Goal: Find specific page/section: Find specific page/section

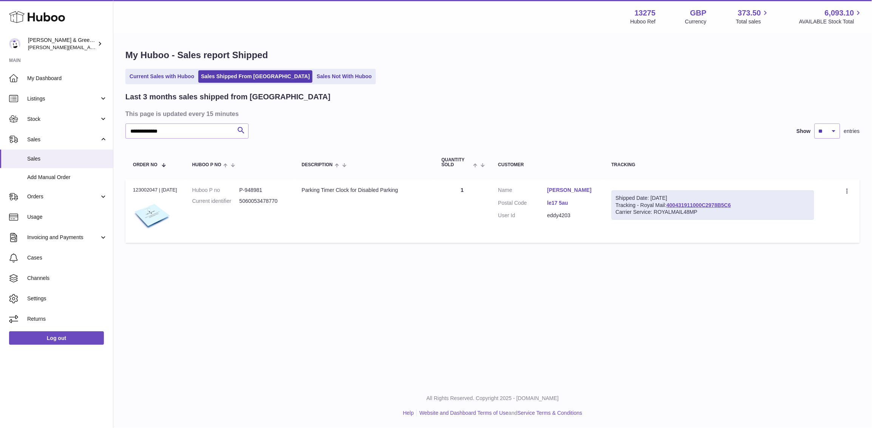
click at [117, 132] on div "**********" at bounding box center [492, 148] width 759 height 228
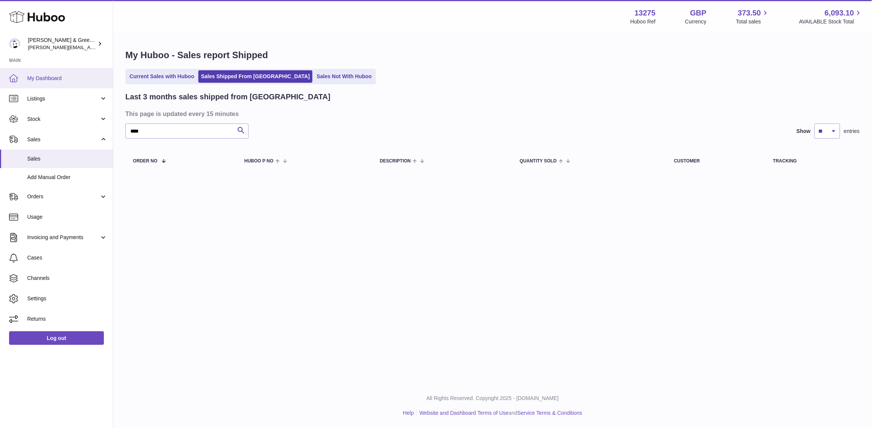
drag, startPoint x: 183, startPoint y: 137, endPoint x: 15, endPoint y: 87, distance: 175.7
click at [0, 90] on div "Huboo [PERSON_NAME] & Green Ltd [PERSON_NAME][EMAIL_ADDRESS][DOMAIN_NAME] Main …" at bounding box center [436, 214] width 872 height 428
type input "***"
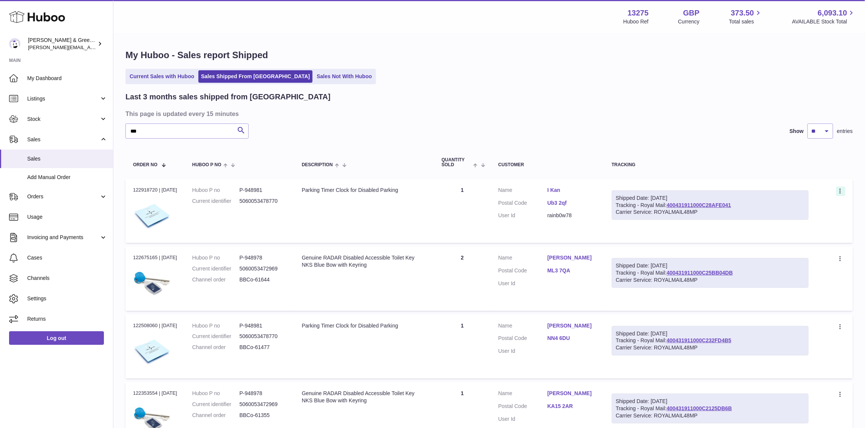
click at [843, 193] on icon at bounding box center [840, 192] width 9 height 8
click at [811, 229] on li "Duplicate Order" at bounding box center [808, 224] width 76 height 16
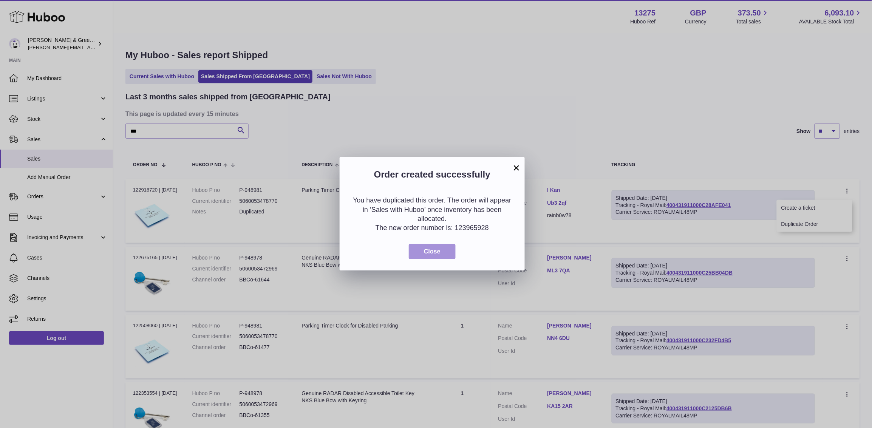
click at [432, 249] on span "Close" at bounding box center [432, 251] width 17 height 6
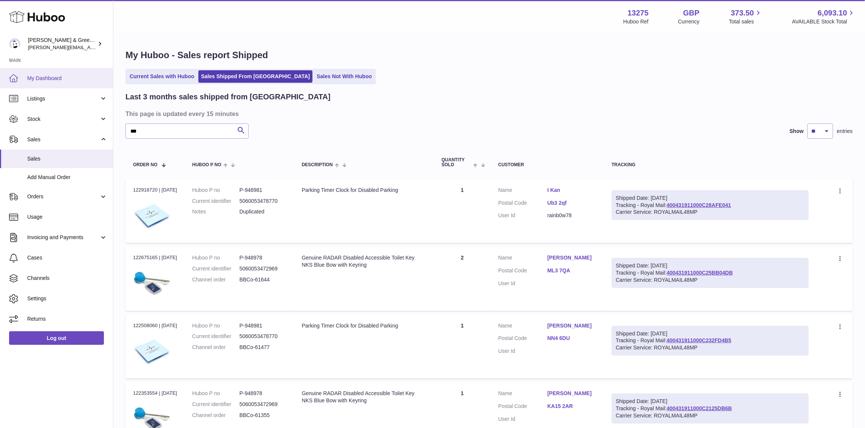
click at [52, 73] on link "My Dashboard" at bounding box center [56, 78] width 113 height 20
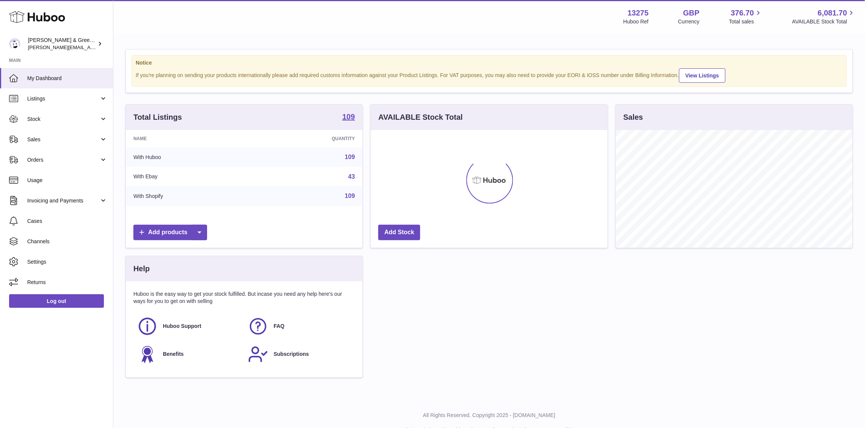
scroll to position [117, 237]
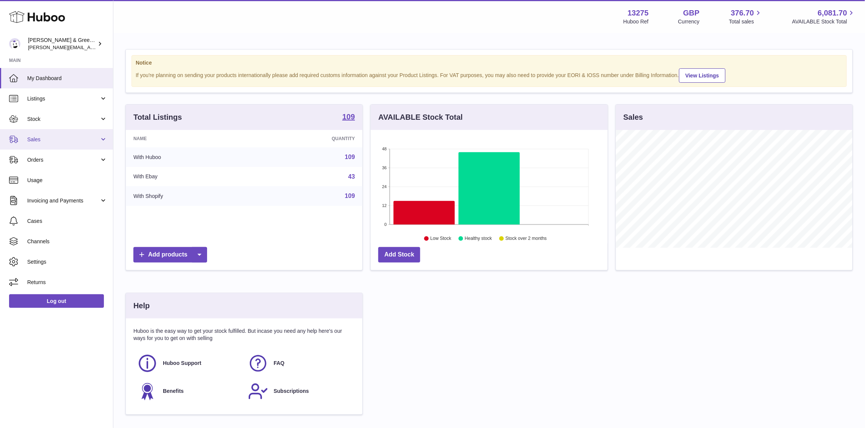
click at [46, 132] on link "Sales" at bounding box center [56, 139] width 113 height 20
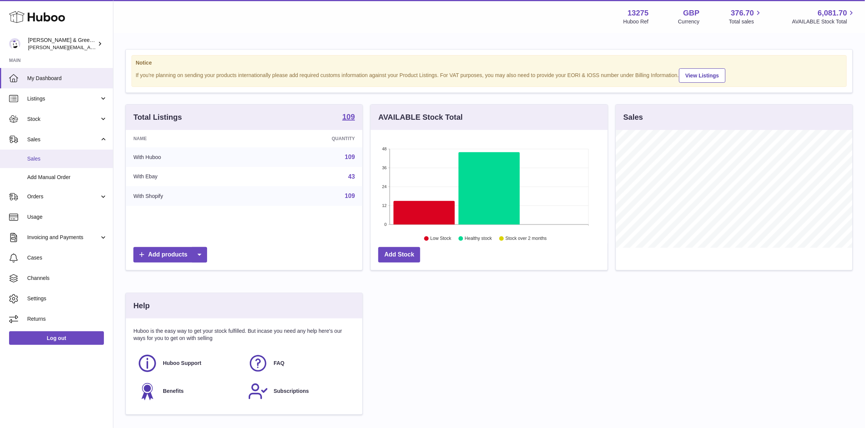
click at [46, 151] on link "Sales" at bounding box center [56, 159] width 113 height 19
